Goal: Entertainment & Leisure: Browse casually

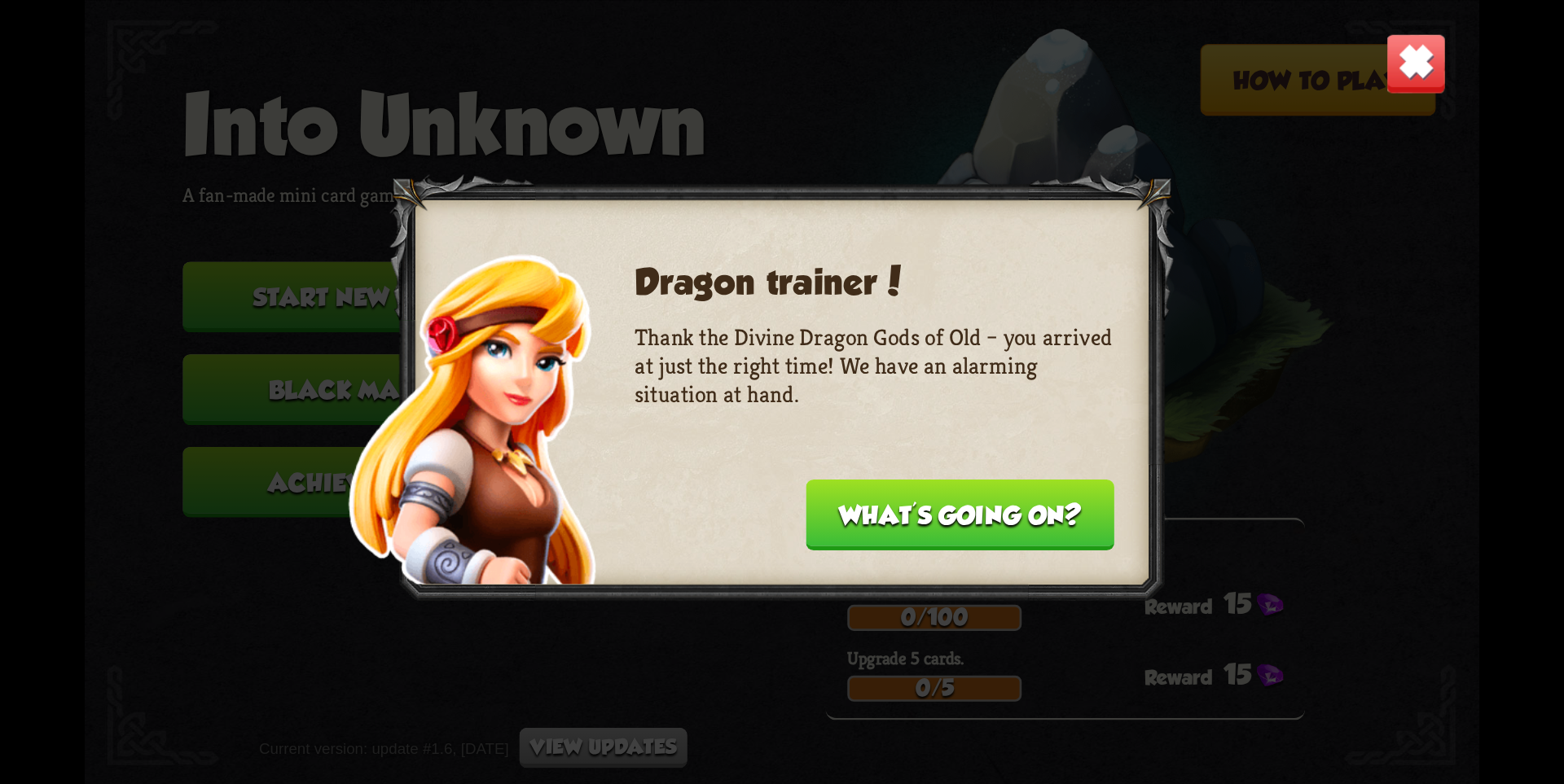
click at [1005, 501] on button "What's going on?" at bounding box center [961, 516] width 309 height 71
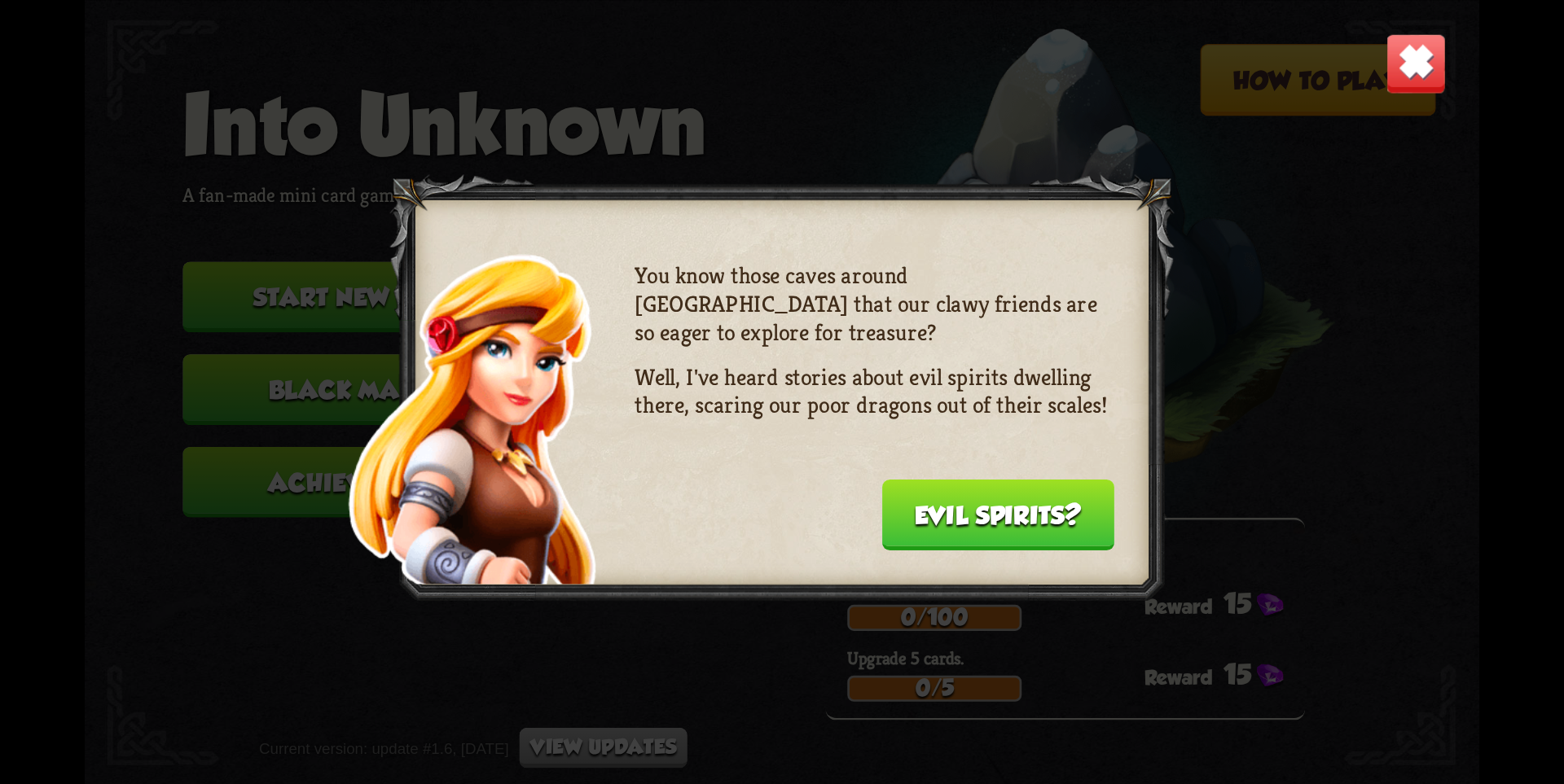
click at [1005, 501] on button "Evil spirits?" at bounding box center [998, 516] width 233 height 71
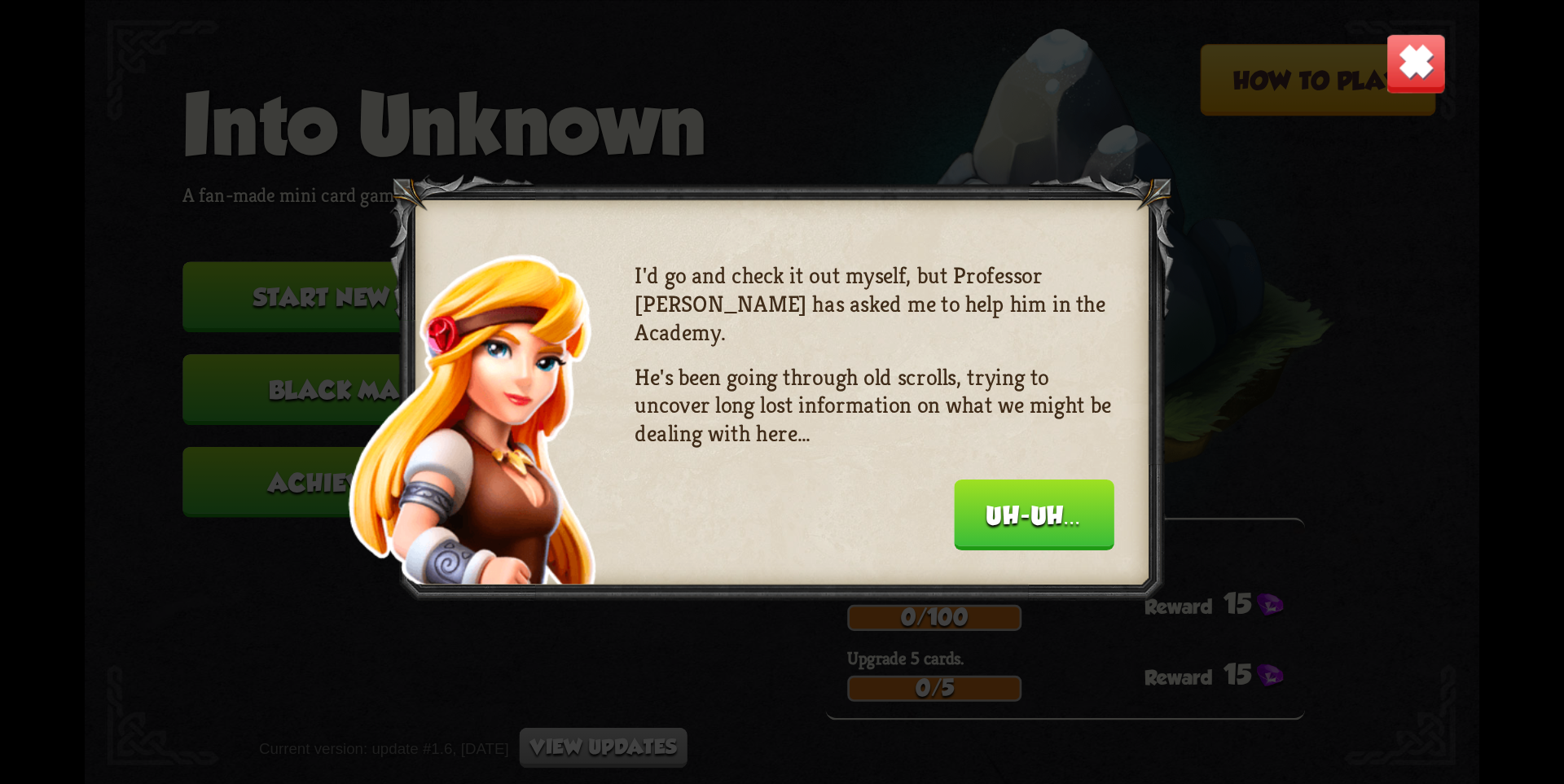
click at [1005, 501] on button "Uh-uh..." at bounding box center [1034, 516] width 160 height 71
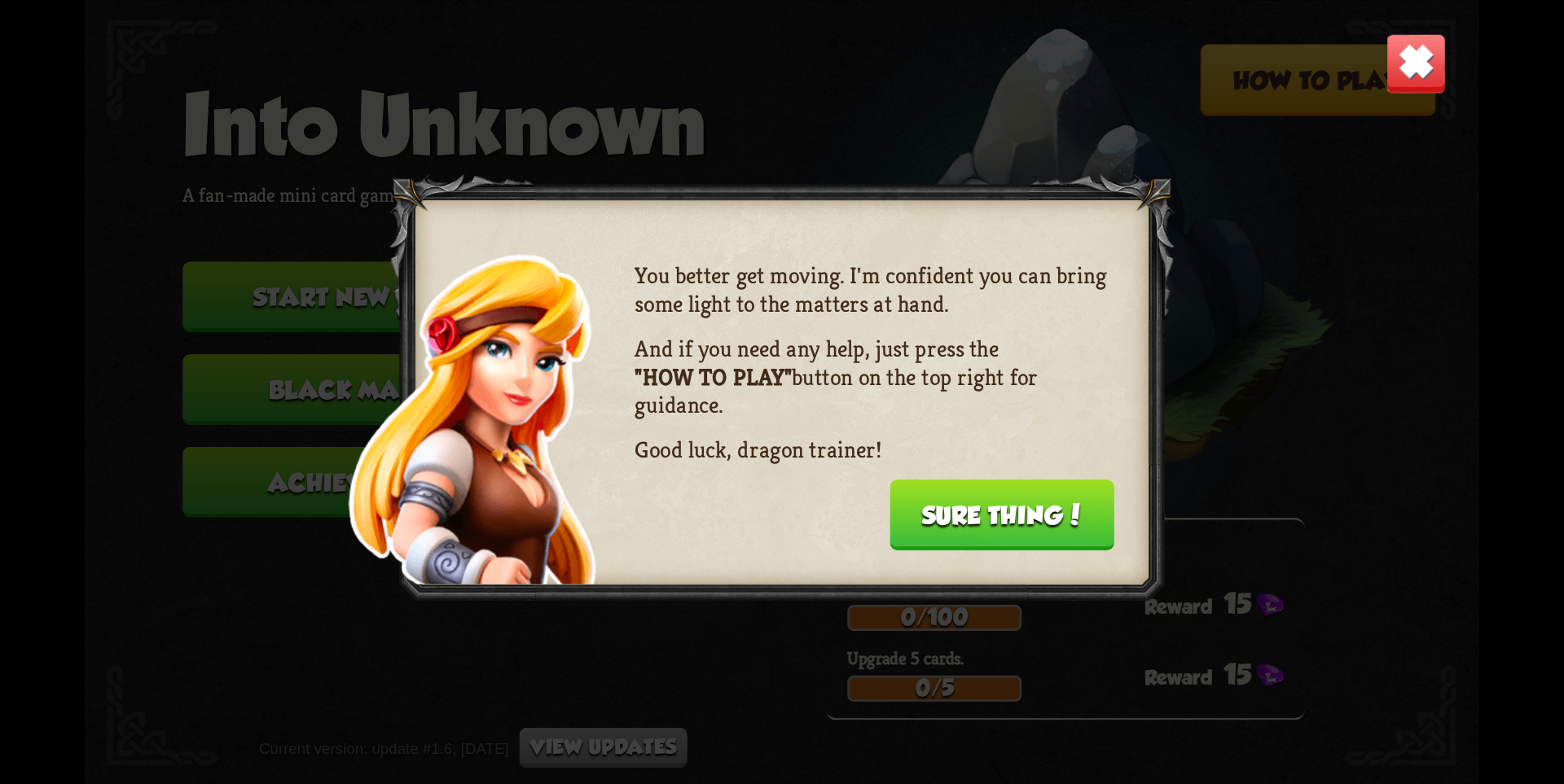
click at [1007, 504] on button "Sure thing!" at bounding box center [1002, 516] width 225 height 71
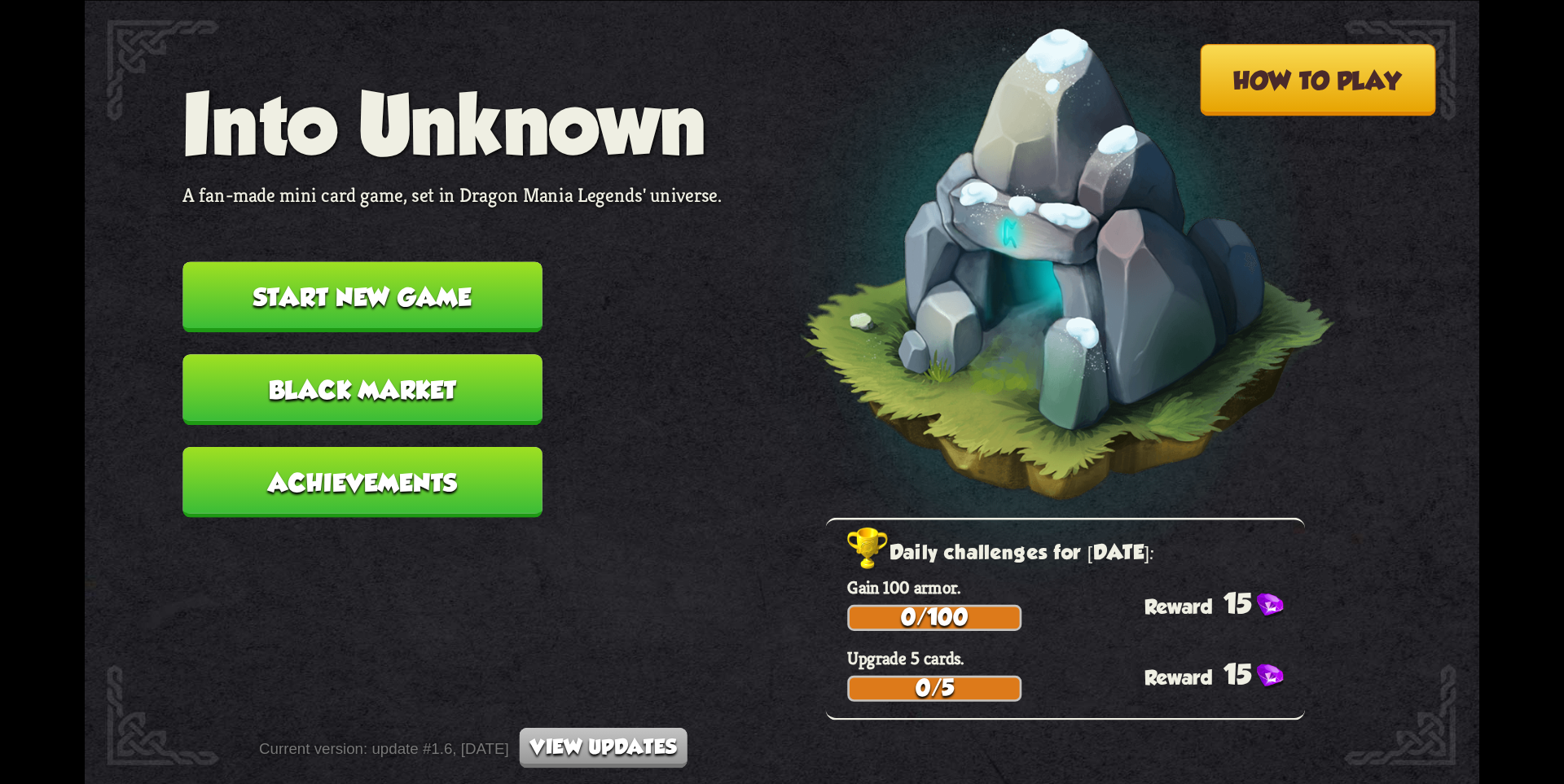
click at [1008, 504] on img at bounding box center [1032, 273] width 610 height 634
click at [438, 294] on button "Start new game" at bounding box center [362, 297] width 360 height 71
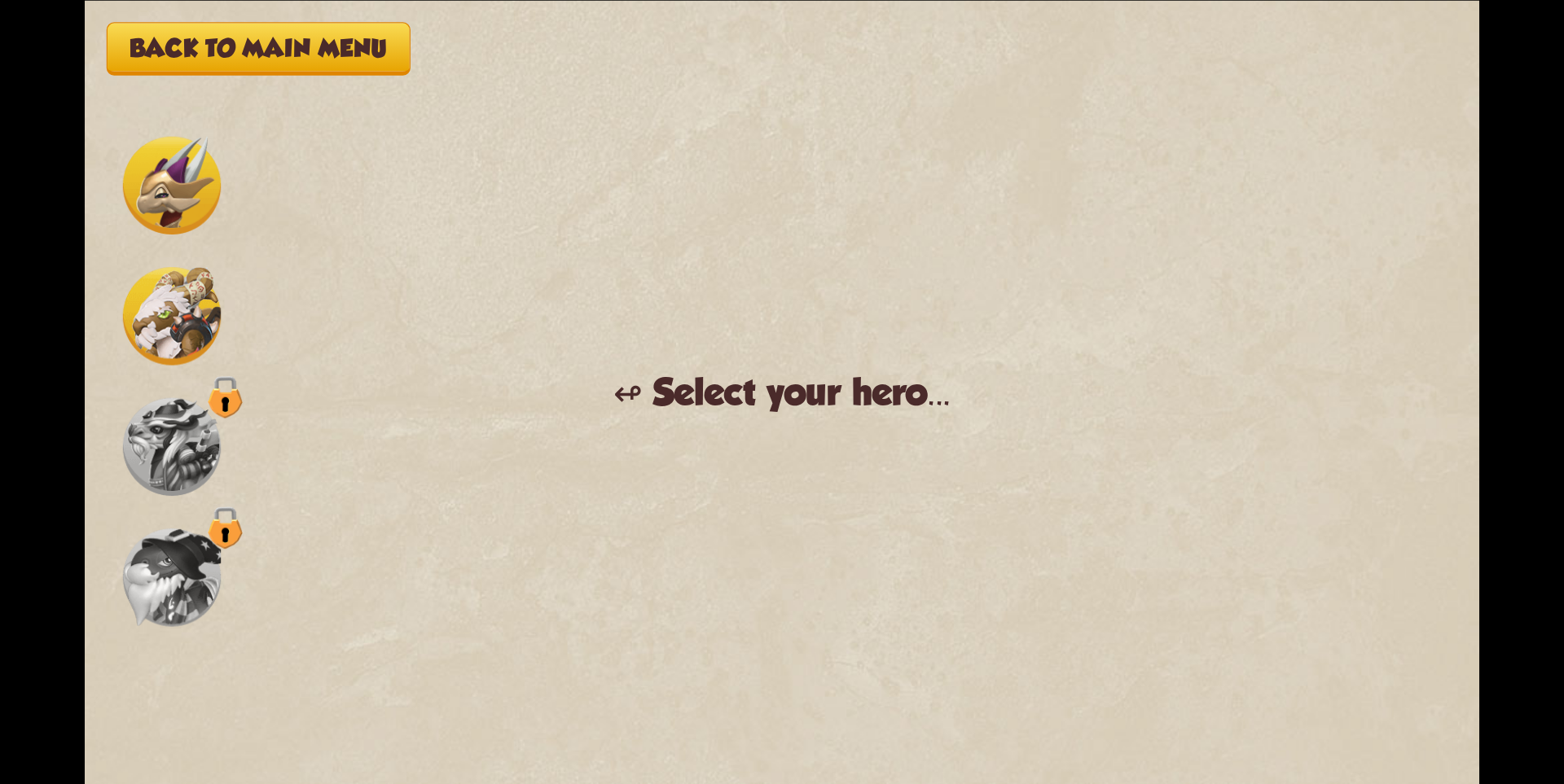
click at [188, 284] on img at bounding box center [172, 316] width 98 height 97
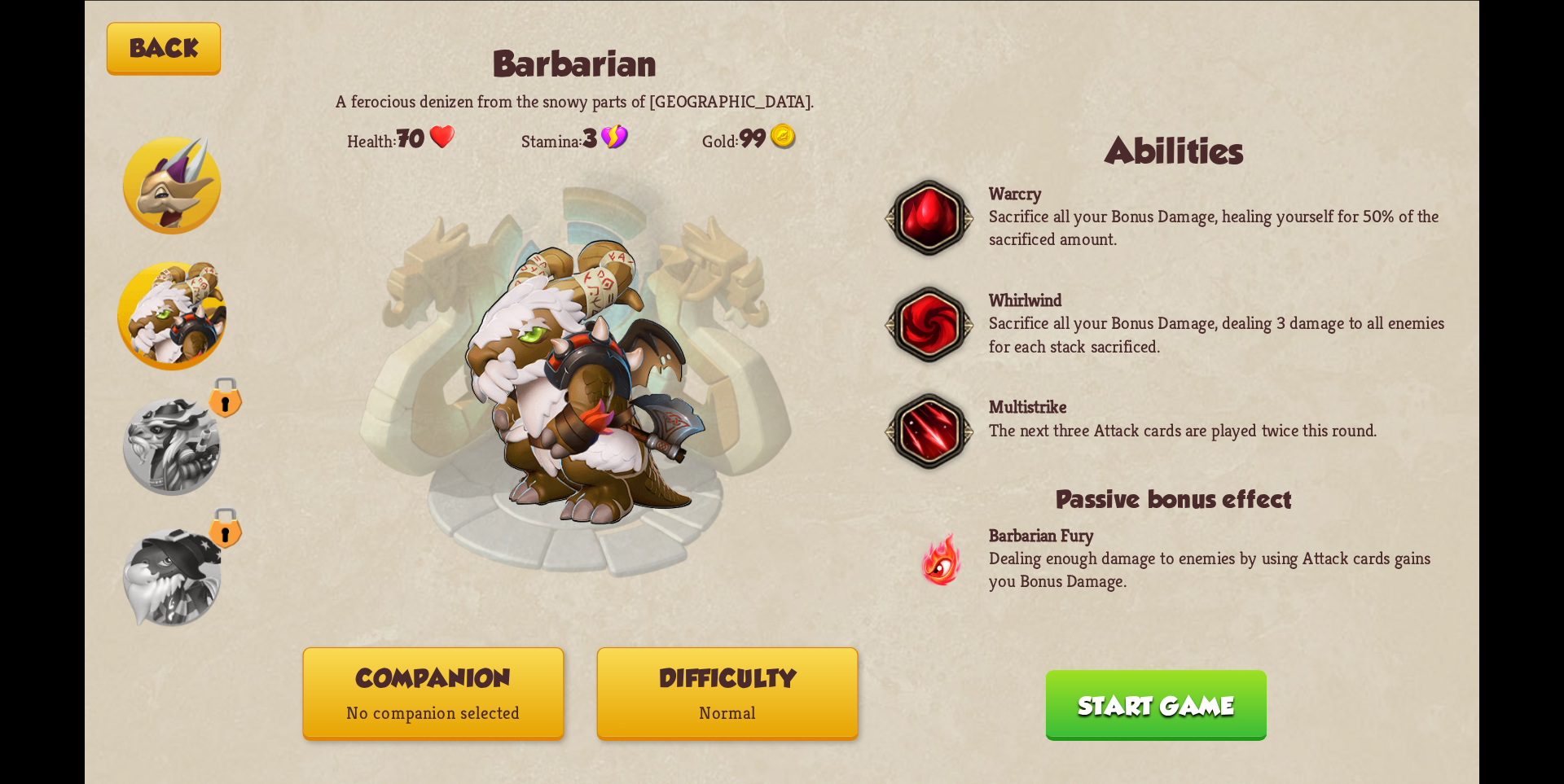
drag, startPoint x: 1109, startPoint y: 720, endPoint x: 1123, endPoint y: 720, distance: 14.0
click at [1111, 720] on button "Start game" at bounding box center [1157, 706] width 222 height 71
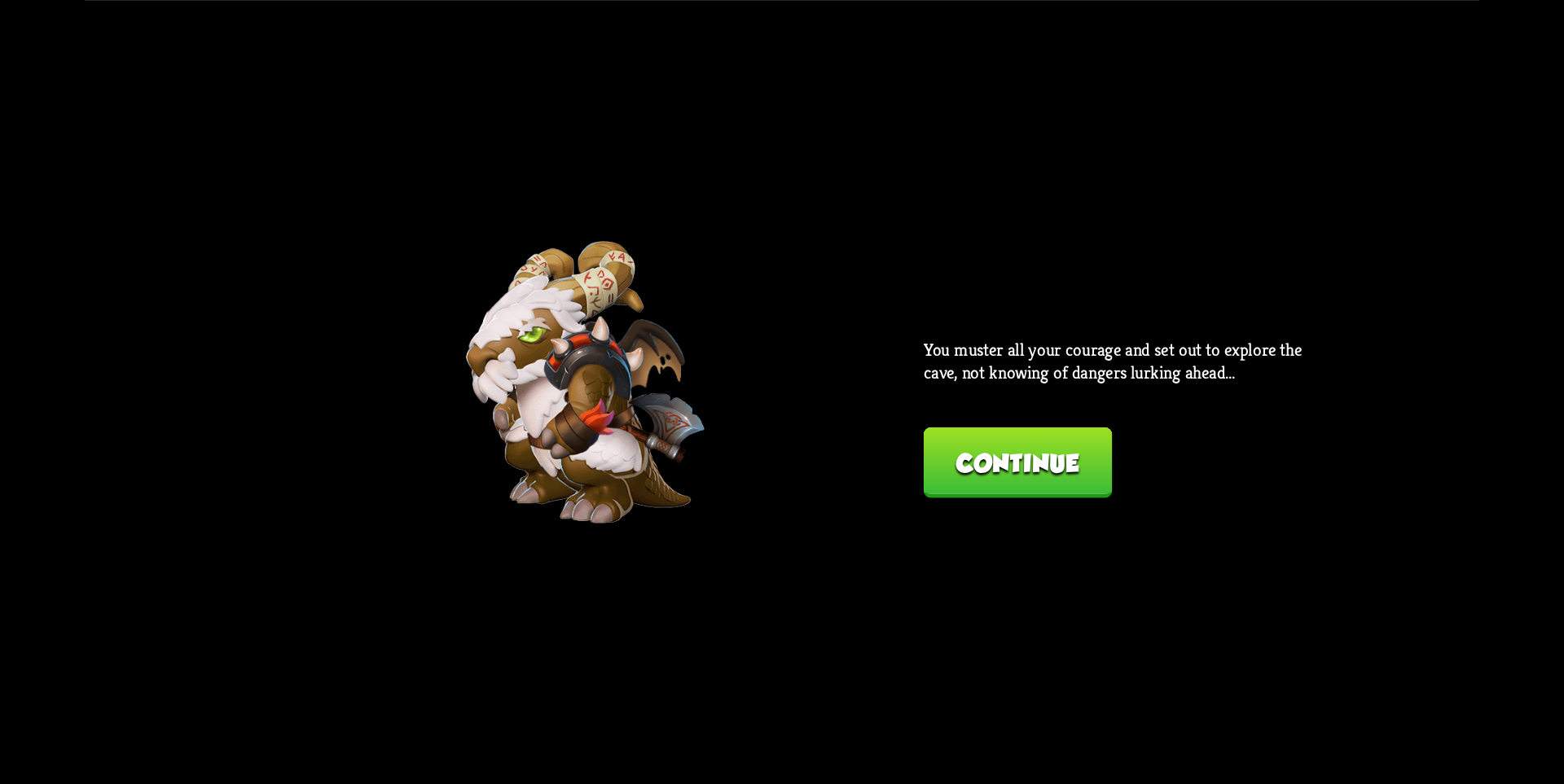
click at [989, 445] on button "Continue" at bounding box center [1018, 462] width 188 height 71
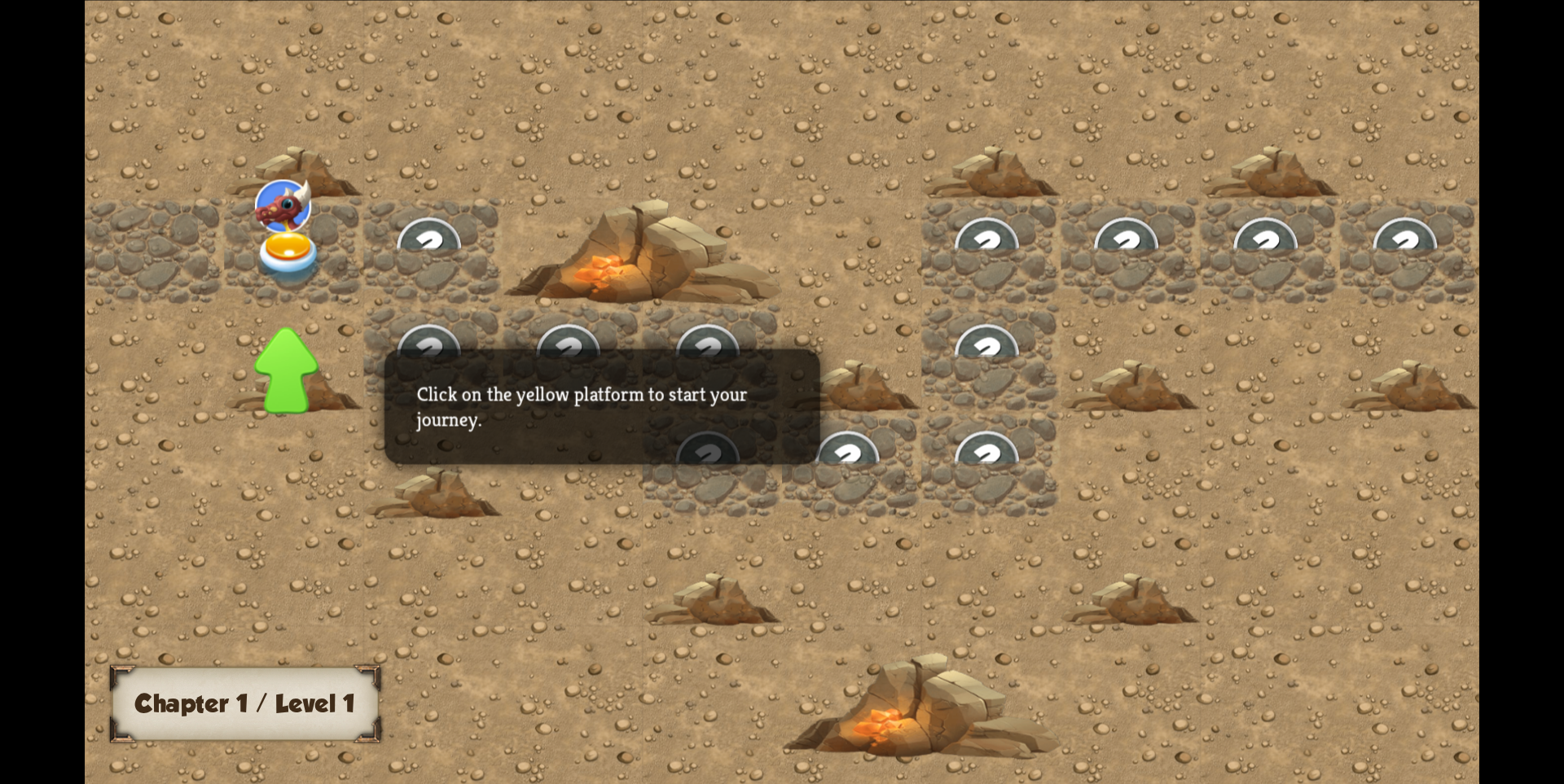
drag, startPoint x: 580, startPoint y: 363, endPoint x: 611, endPoint y: 496, distance: 136.6
click at [611, 496] on div "Chapter I Click on the yellow platform to start your journey. Chapter 1 / Level…" at bounding box center [782, 392] width 1395 height 784
click at [1495, 250] on img at bounding box center [1547, 255] width 104 height 90
click at [1495, 249] on img at bounding box center [1547, 255] width 104 height 90
drag, startPoint x: 976, startPoint y: 175, endPoint x: 975, endPoint y: 185, distance: 10.0
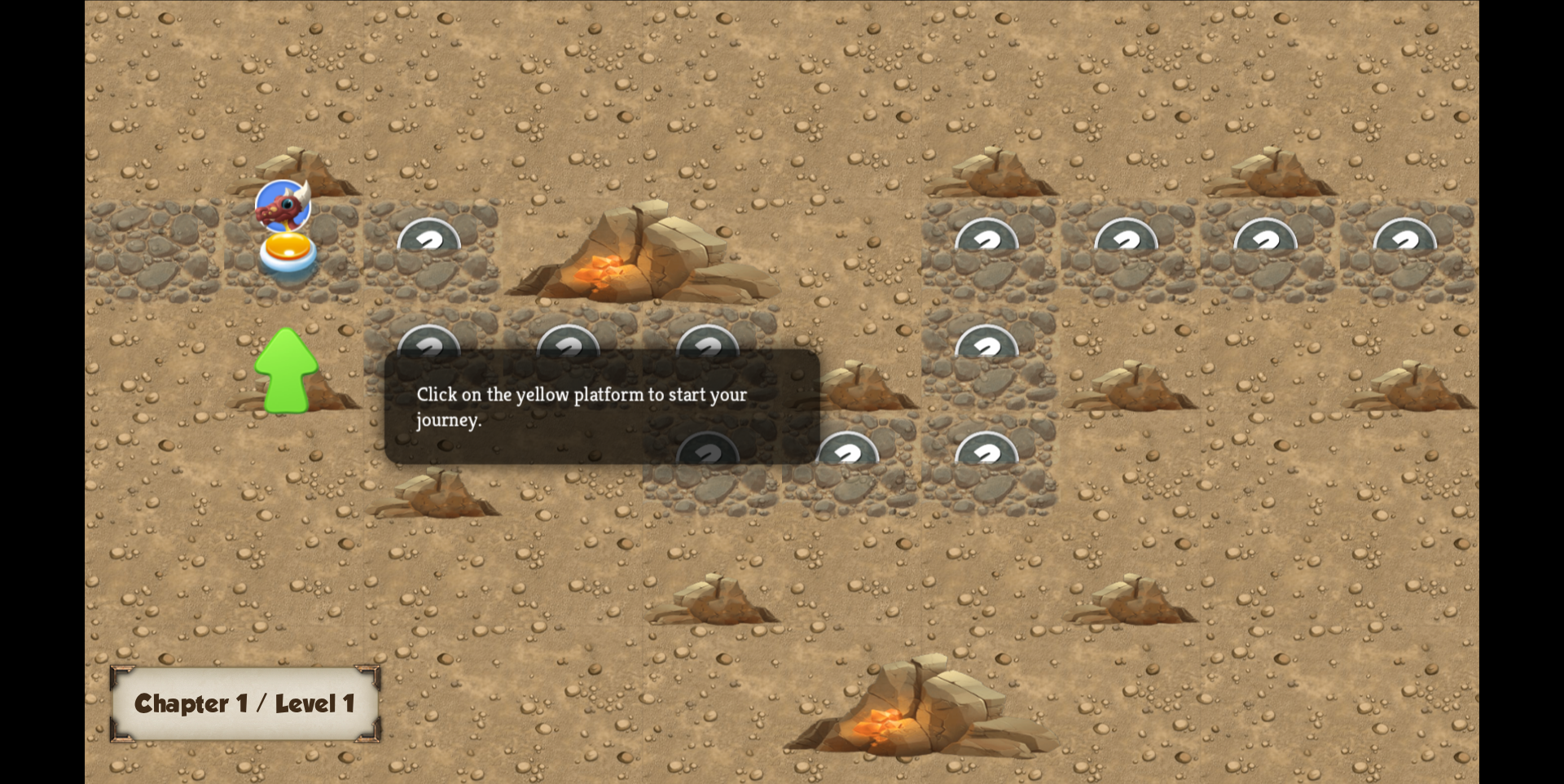
click at [975, 182] on div at bounding box center [992, 392] width 1814 height 815
click at [308, 266] on img at bounding box center [290, 258] width 70 height 55
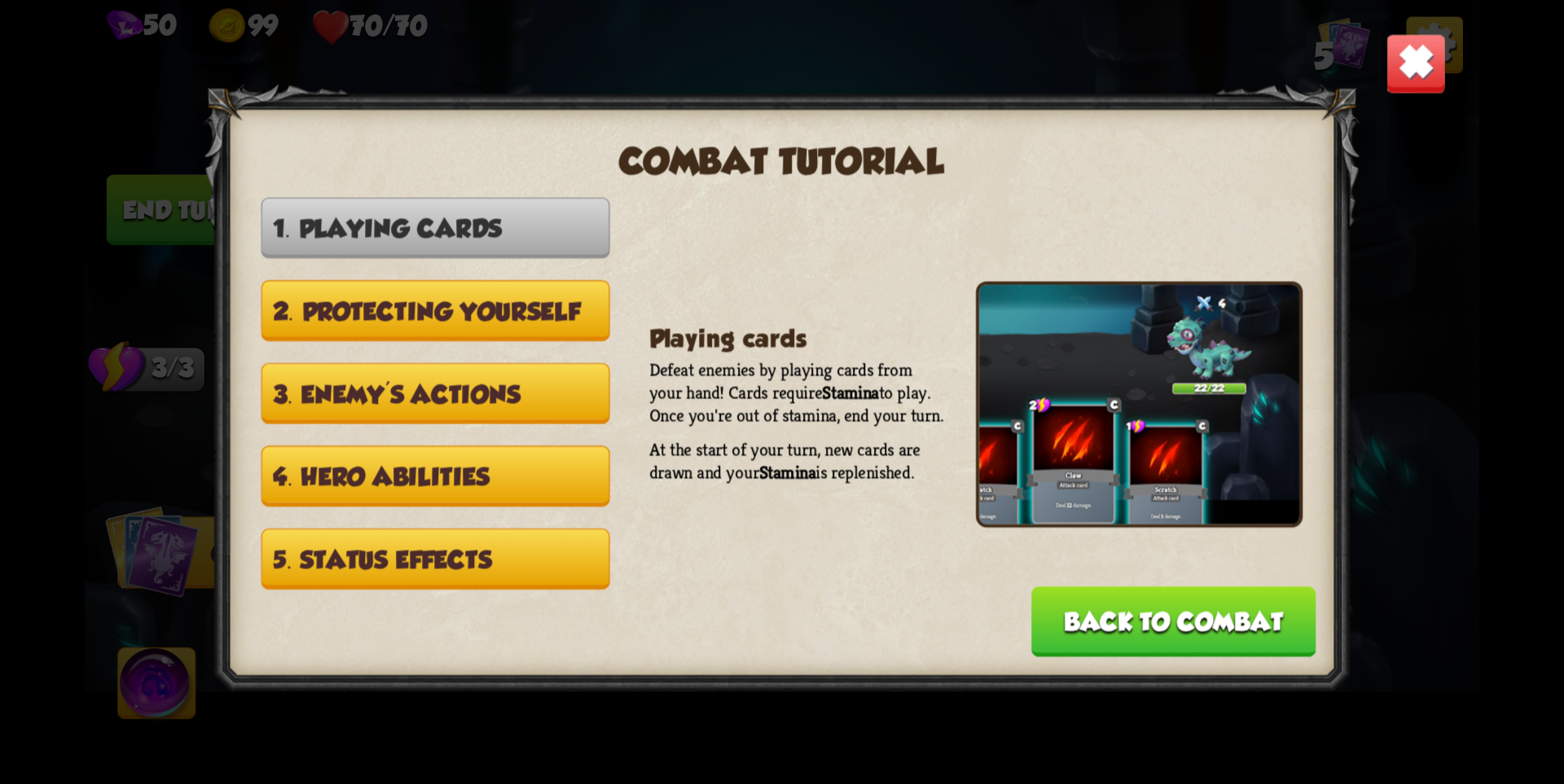
click at [303, 529] on button "5. Status effects" at bounding box center [436, 559] width 349 height 61
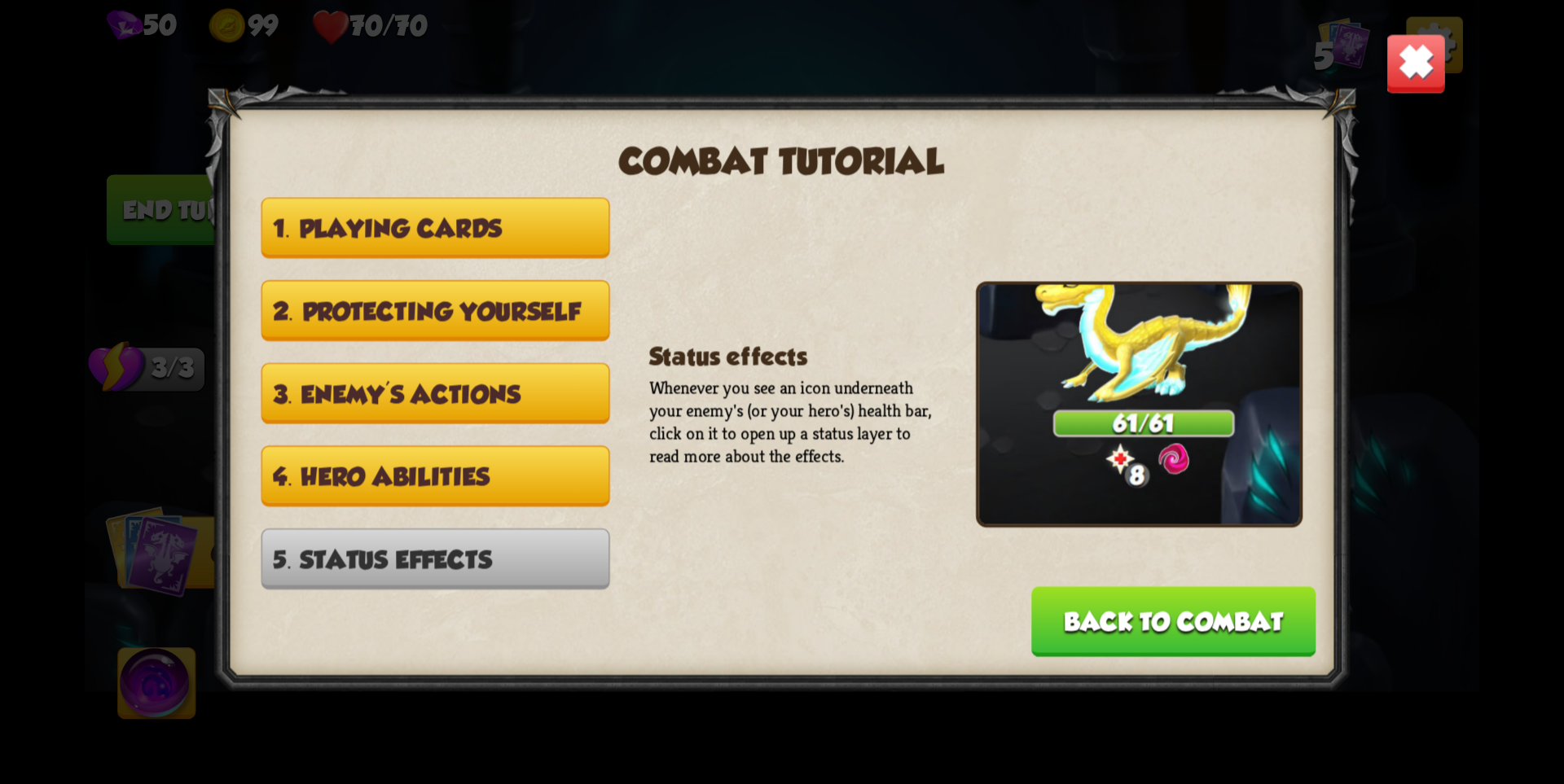
click at [1193, 636] on button "Back to combat" at bounding box center [1174, 622] width 284 height 71
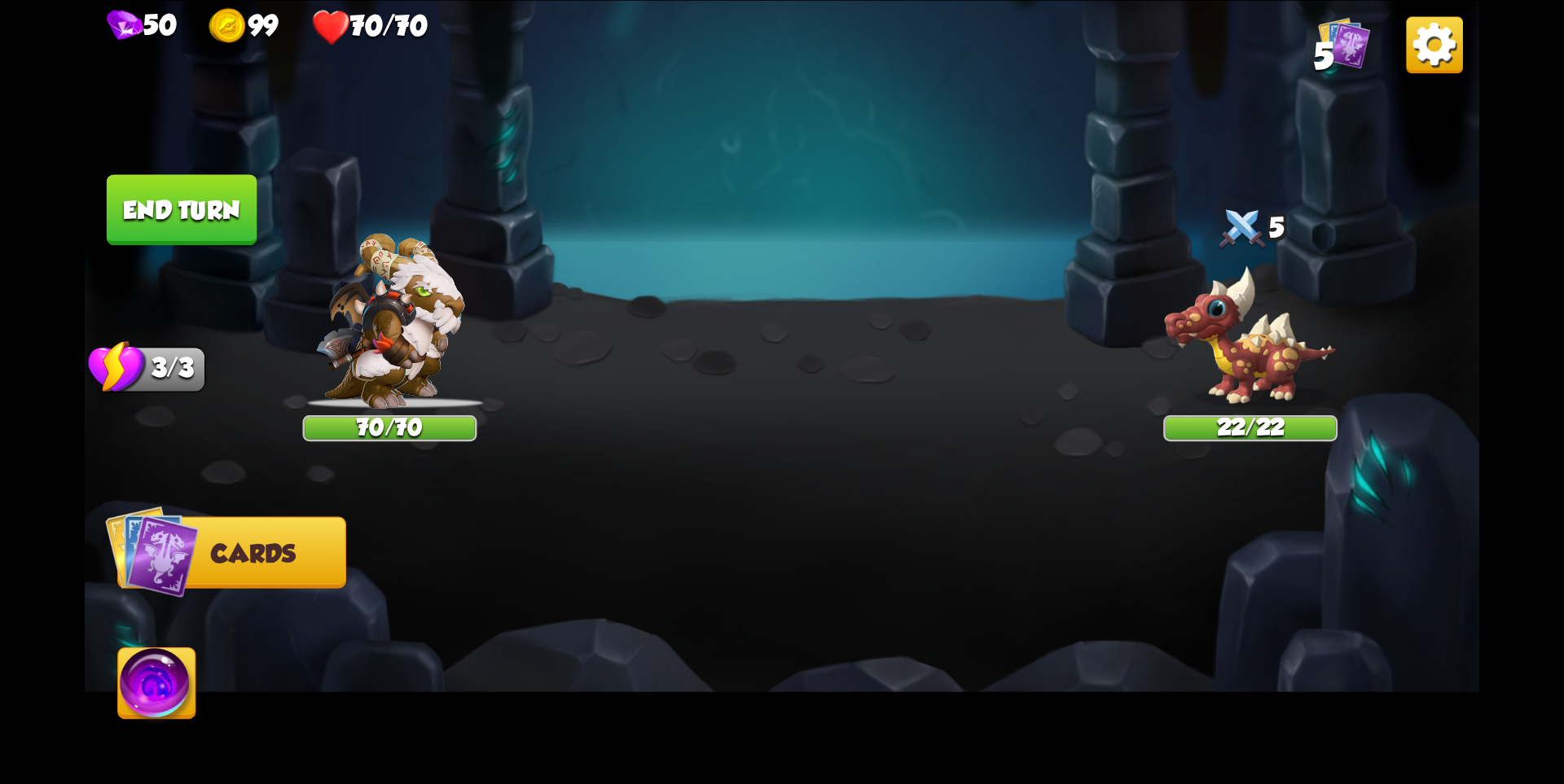
click at [443, 373] on img at bounding box center [389, 321] width 149 height 175
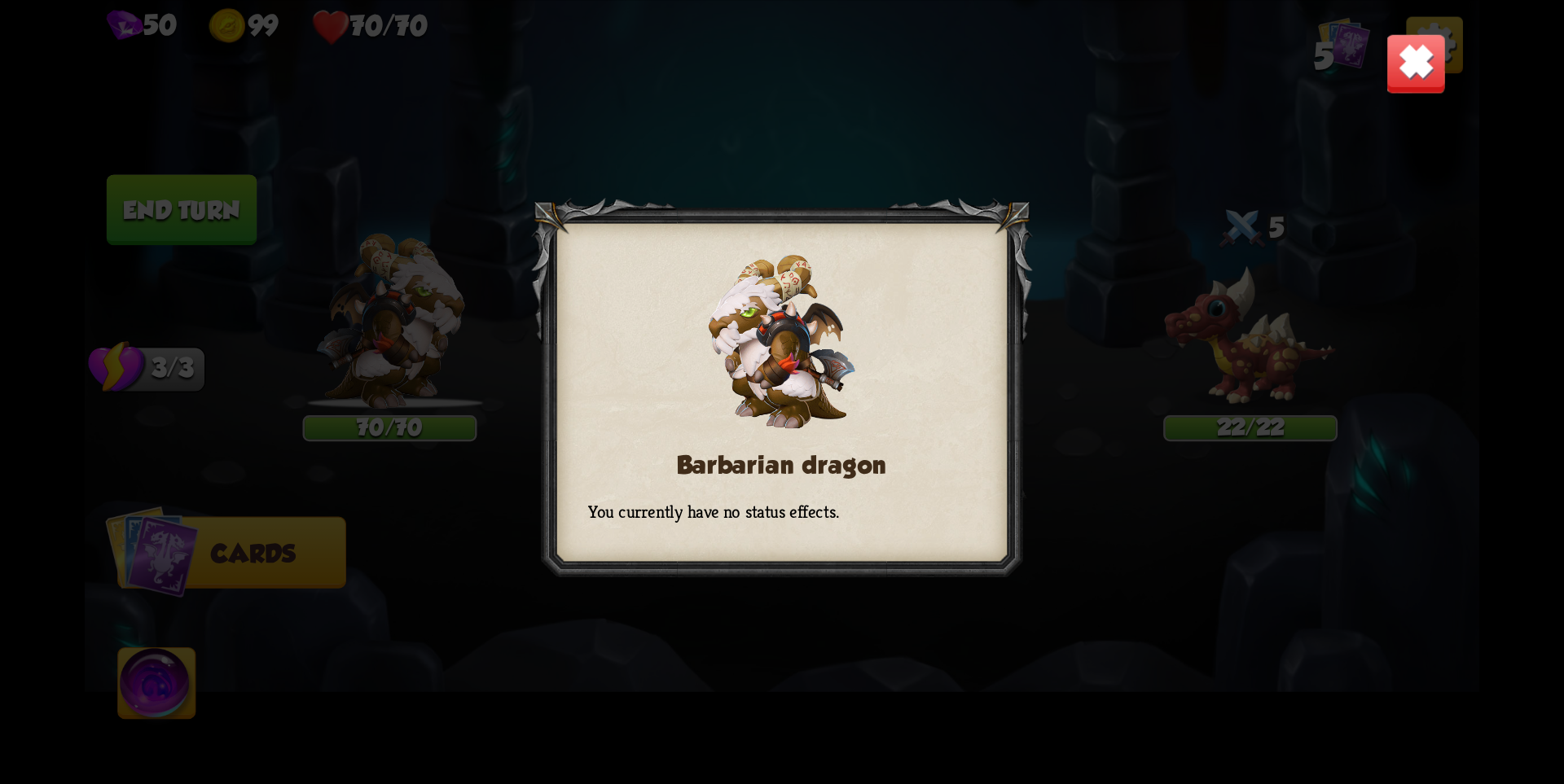
drag, startPoint x: 438, startPoint y: 373, endPoint x: 865, endPoint y: 398, distance: 427.7
click at [865, 400] on div "Barbarian dragon You currently have no status effects." at bounding box center [782, 392] width 1395 height 784
drag, startPoint x: 883, startPoint y: 413, endPoint x: 906, endPoint y: 418, distance: 23.5
click at [906, 418] on div at bounding box center [782, 392] width 501 height 388
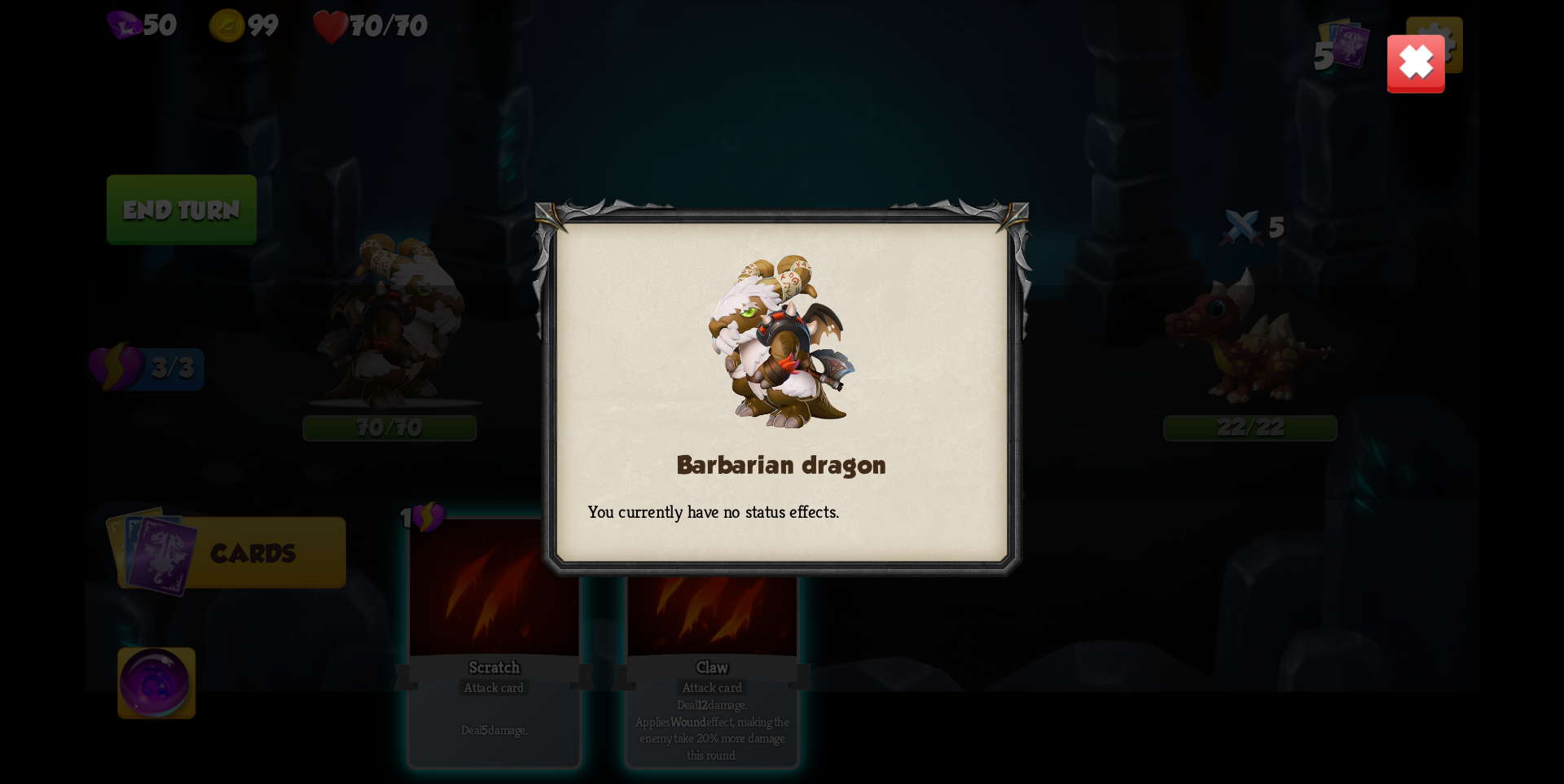
click at [1105, 250] on div "Barbarian dragon You currently have no status effects." at bounding box center [782, 392] width 1395 height 784
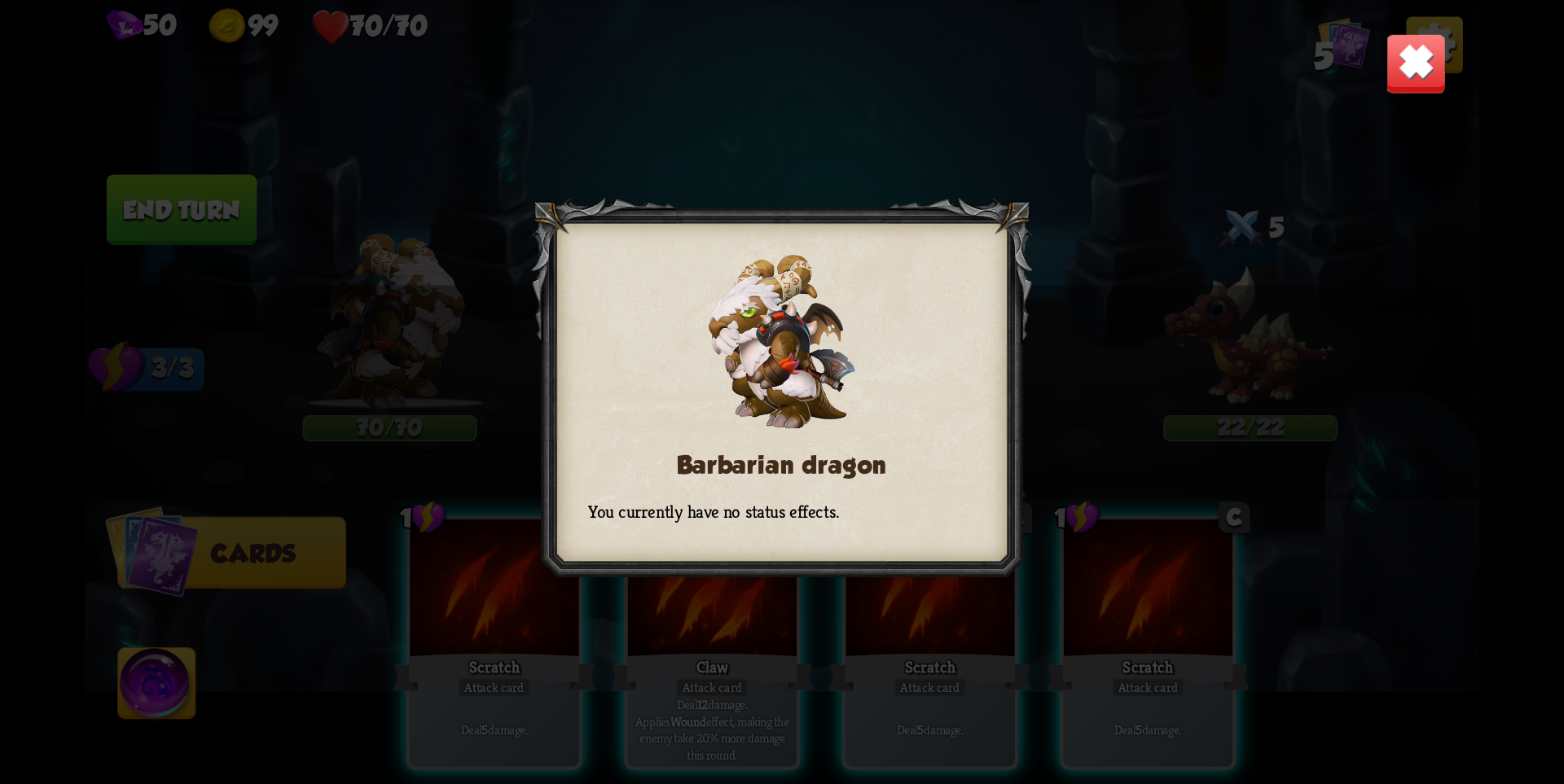
drag, startPoint x: 995, startPoint y: 175, endPoint x: 1030, endPoint y: 187, distance: 37.0
click at [1027, 187] on div "Barbarian dragon You currently have no status effects." at bounding box center [782, 392] width 1395 height 784
click at [1054, 202] on div "Barbarian dragon You currently have no status effects." at bounding box center [782, 392] width 1395 height 784
